Goal: Navigation & Orientation: Find specific page/section

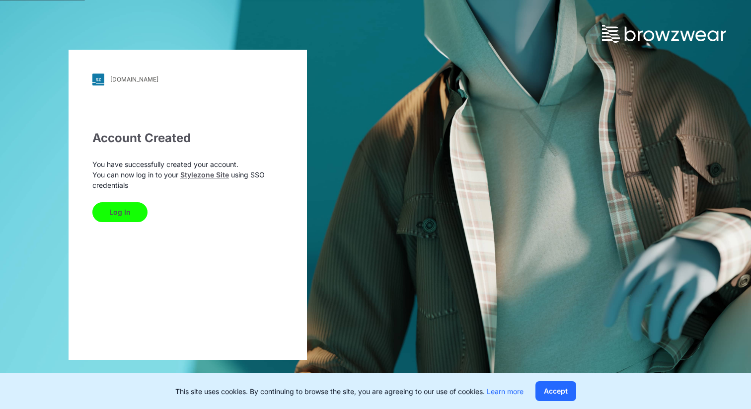
click at [128, 212] on button "Log In" at bounding box center [119, 212] width 55 height 20
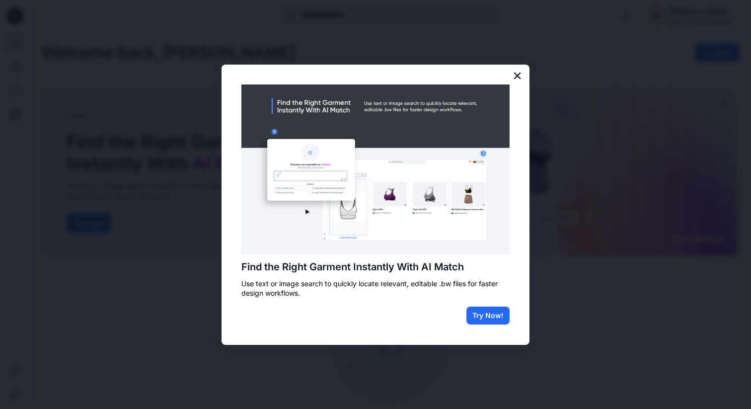
click at [513, 80] on button "×" at bounding box center [516, 76] width 9 height 16
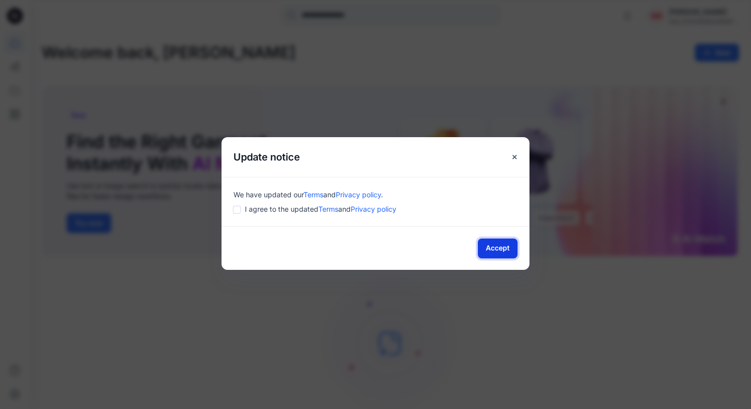
click at [502, 255] on button "Accept" at bounding box center [498, 248] width 40 height 20
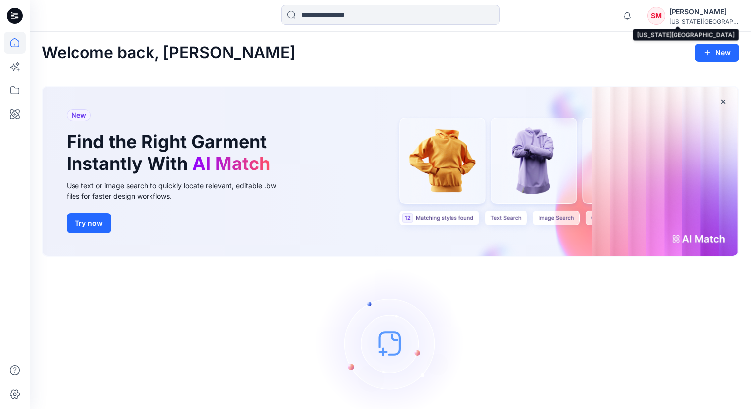
click at [696, 19] on div "[US_STATE][GEOGRAPHIC_DATA]..." at bounding box center [704, 21] width 70 height 7
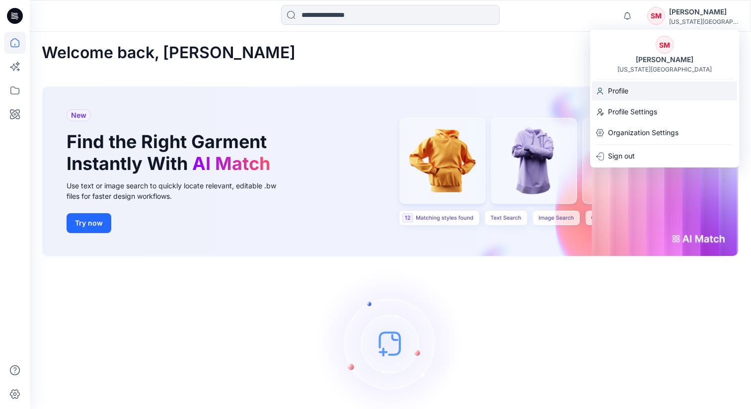
click at [626, 93] on p "Profile" at bounding box center [618, 90] width 20 height 19
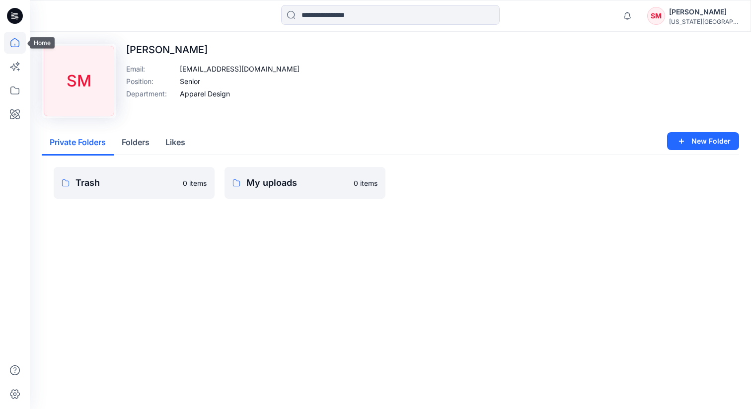
click at [14, 51] on icon at bounding box center [15, 43] width 22 height 22
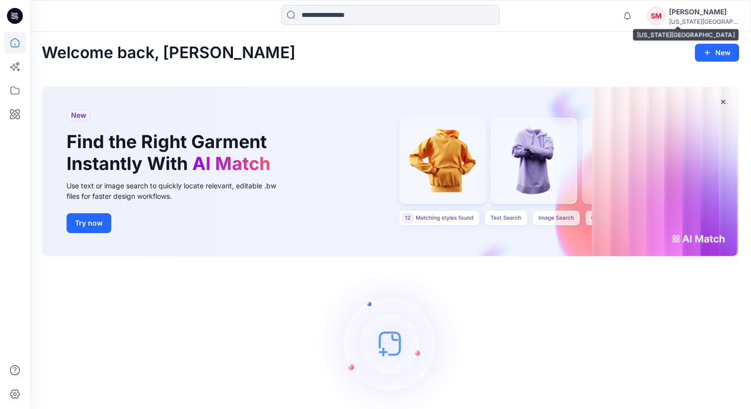
click at [691, 18] on div "[US_STATE][GEOGRAPHIC_DATA]..." at bounding box center [704, 21] width 70 height 7
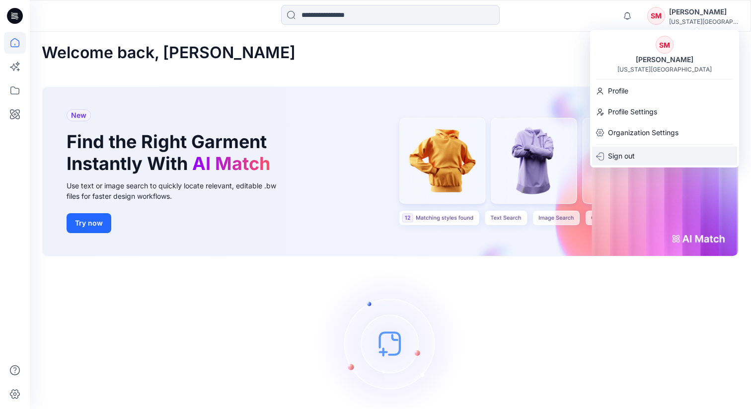
click at [617, 159] on p "Sign out" at bounding box center [621, 155] width 27 height 19
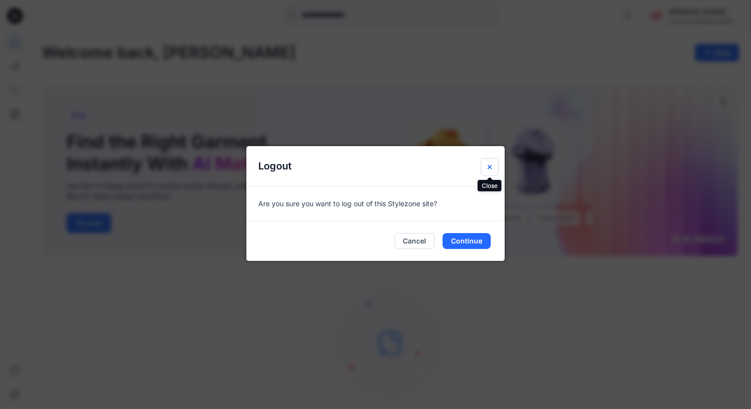
click at [489, 165] on icon "Close" at bounding box center [490, 167] width 4 height 4
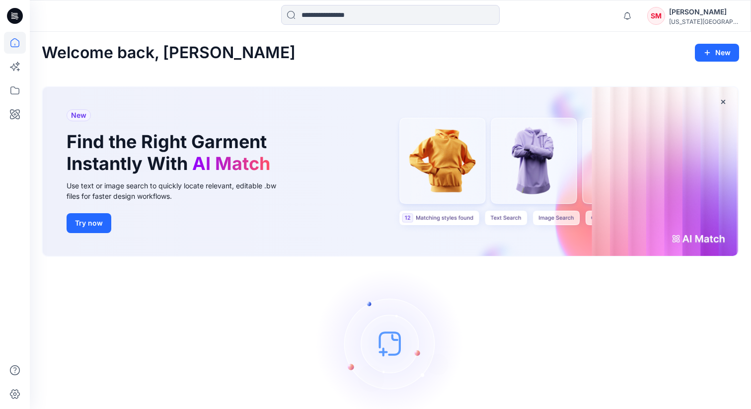
click at [273, 70] on div "Welcome back, [PERSON_NAME] New New Find the Right Garment Instantly With AI Ma…" at bounding box center [390, 246] width 721 height 428
click at [11, 87] on icon at bounding box center [14, 90] width 9 height 8
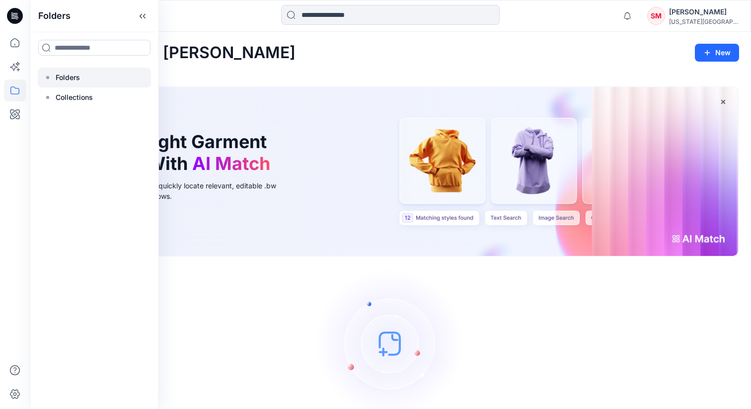
click at [75, 81] on p "Folders" at bounding box center [68, 78] width 24 height 12
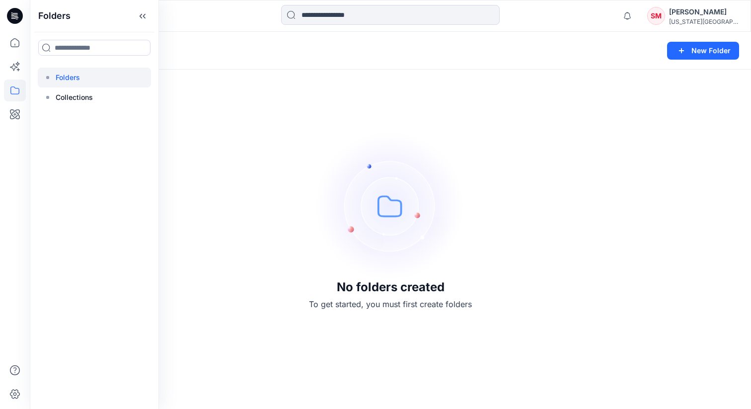
click at [351, 193] on img at bounding box center [390, 205] width 149 height 149
click at [15, 86] on icon at bounding box center [15, 90] width 22 height 22
click at [70, 98] on p "Collections" at bounding box center [74, 97] width 37 height 12
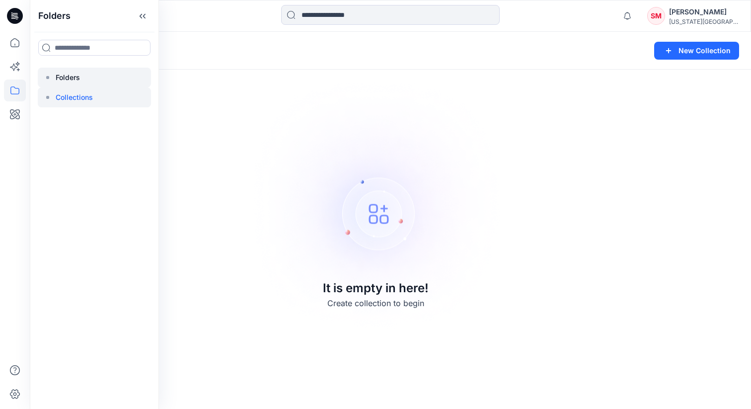
click at [63, 81] on p "Folders" at bounding box center [68, 78] width 24 height 12
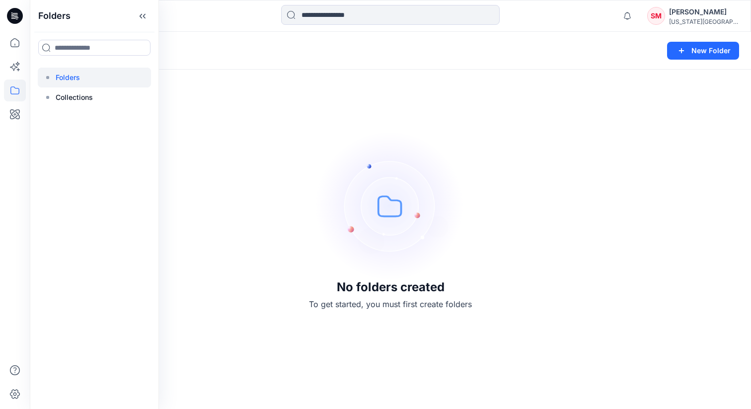
click at [230, 133] on div "No folders created To get started, you must first create folders" at bounding box center [390, 220] width 721 height 377
click at [16, 43] on icon at bounding box center [15, 43] width 22 height 22
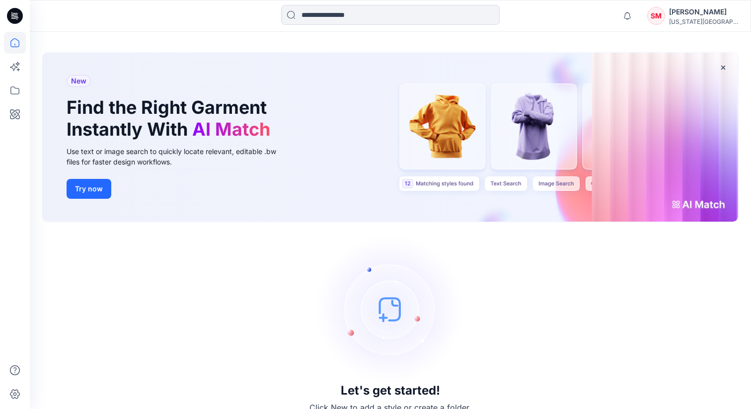
scroll to position [35, 0]
